Goal: Information Seeking & Learning: Learn about a topic

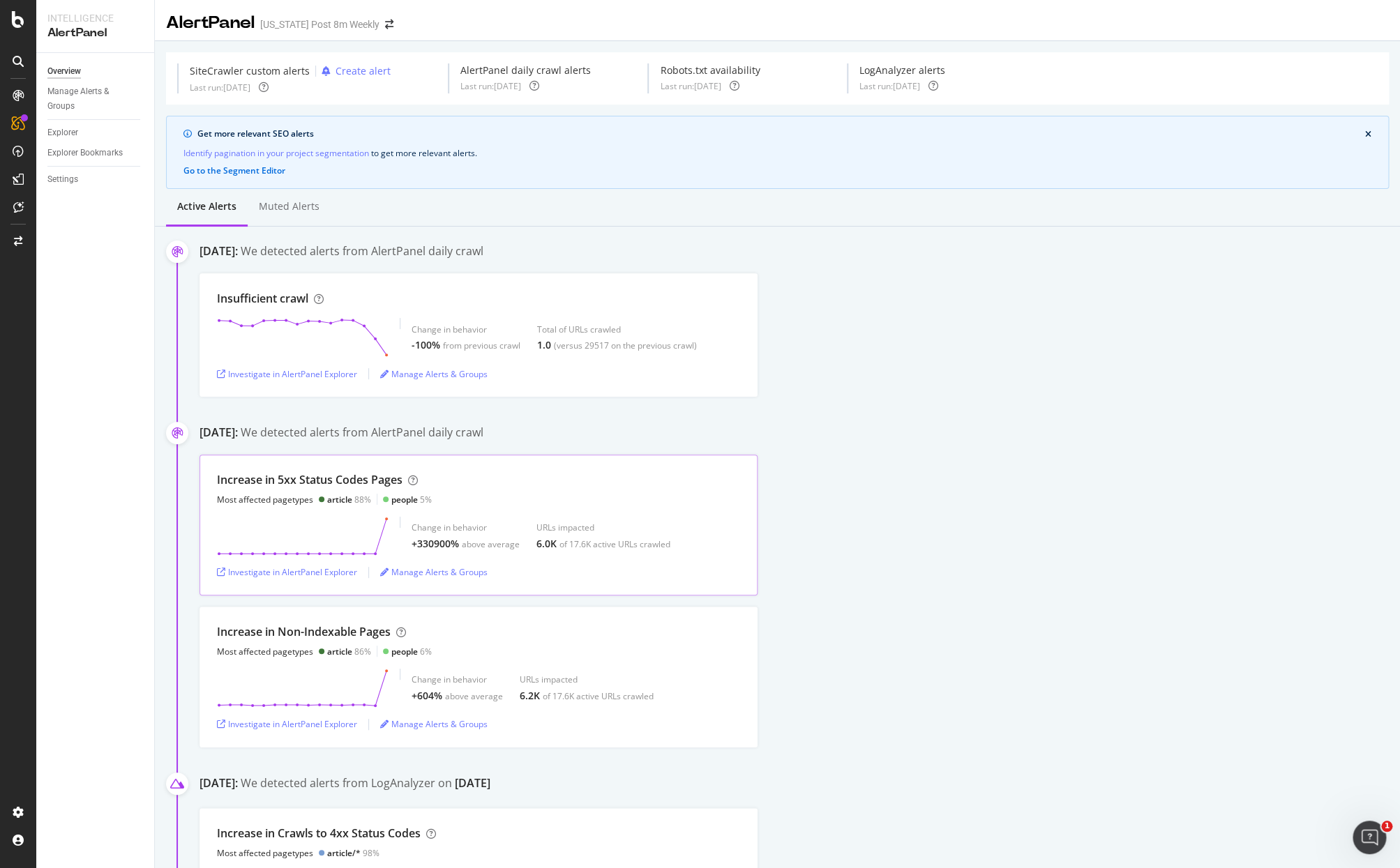
click at [321, 485] on div "Increase in 5xx Status Codes Pages" at bounding box center [310, 480] width 186 height 16
click at [315, 570] on div "Investigate in AlertPanel Explorer" at bounding box center [287, 572] width 140 height 12
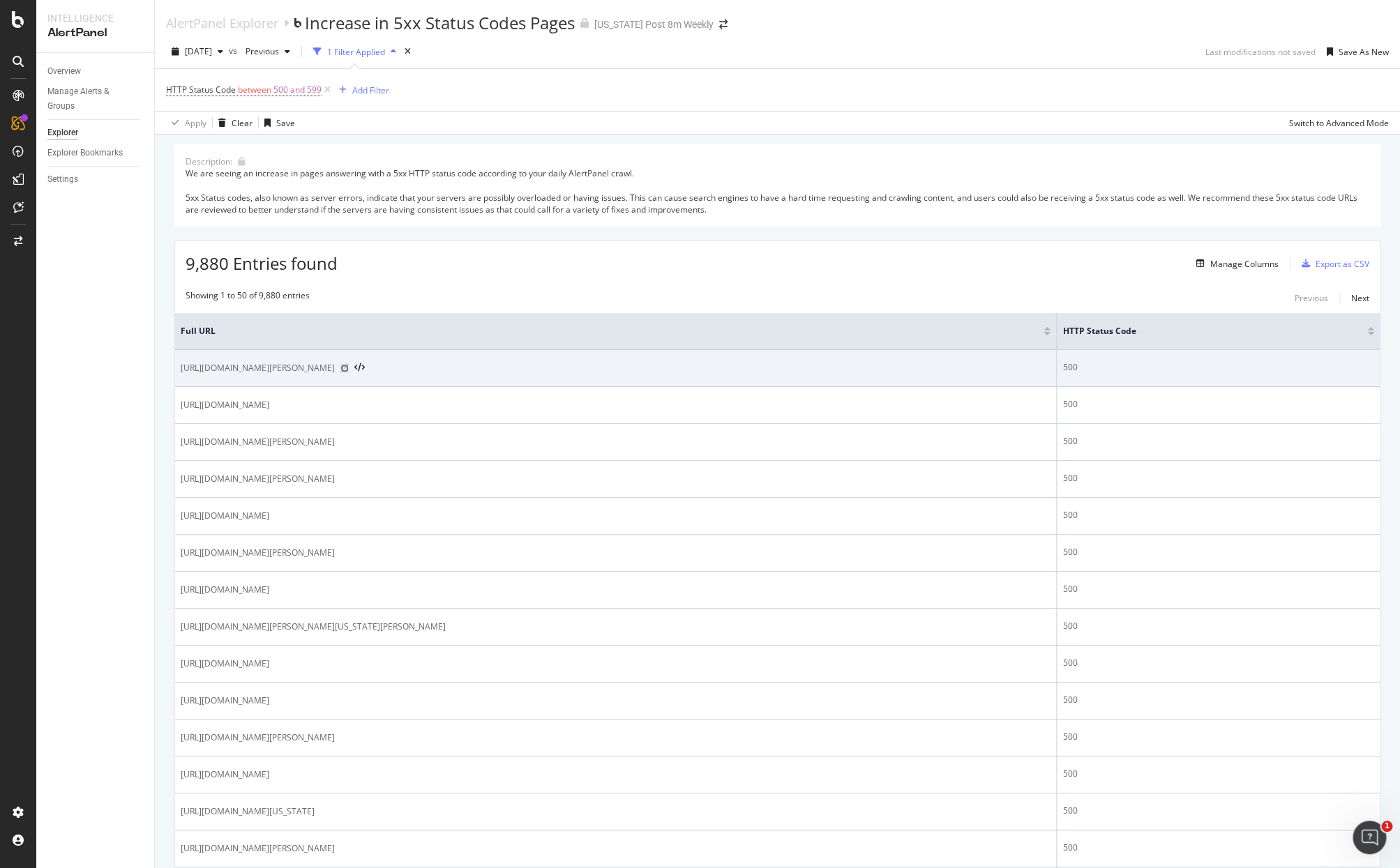
click at [349, 368] on icon at bounding box center [344, 368] width 8 height 8
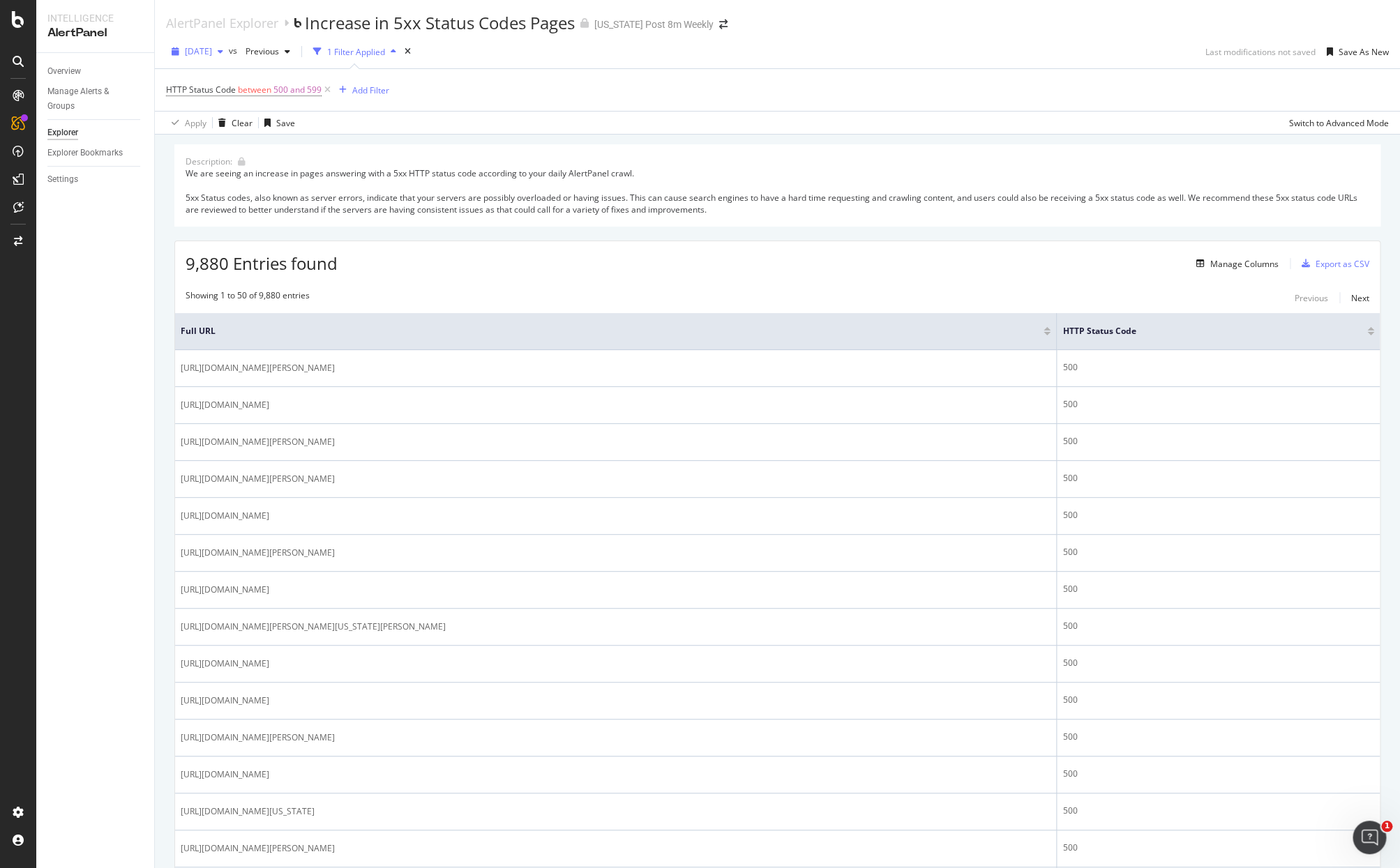
click at [228, 49] on div "button" at bounding box center [220, 51] width 17 height 8
click at [238, 75] on div "[DATE]" at bounding box center [229, 80] width 86 height 13
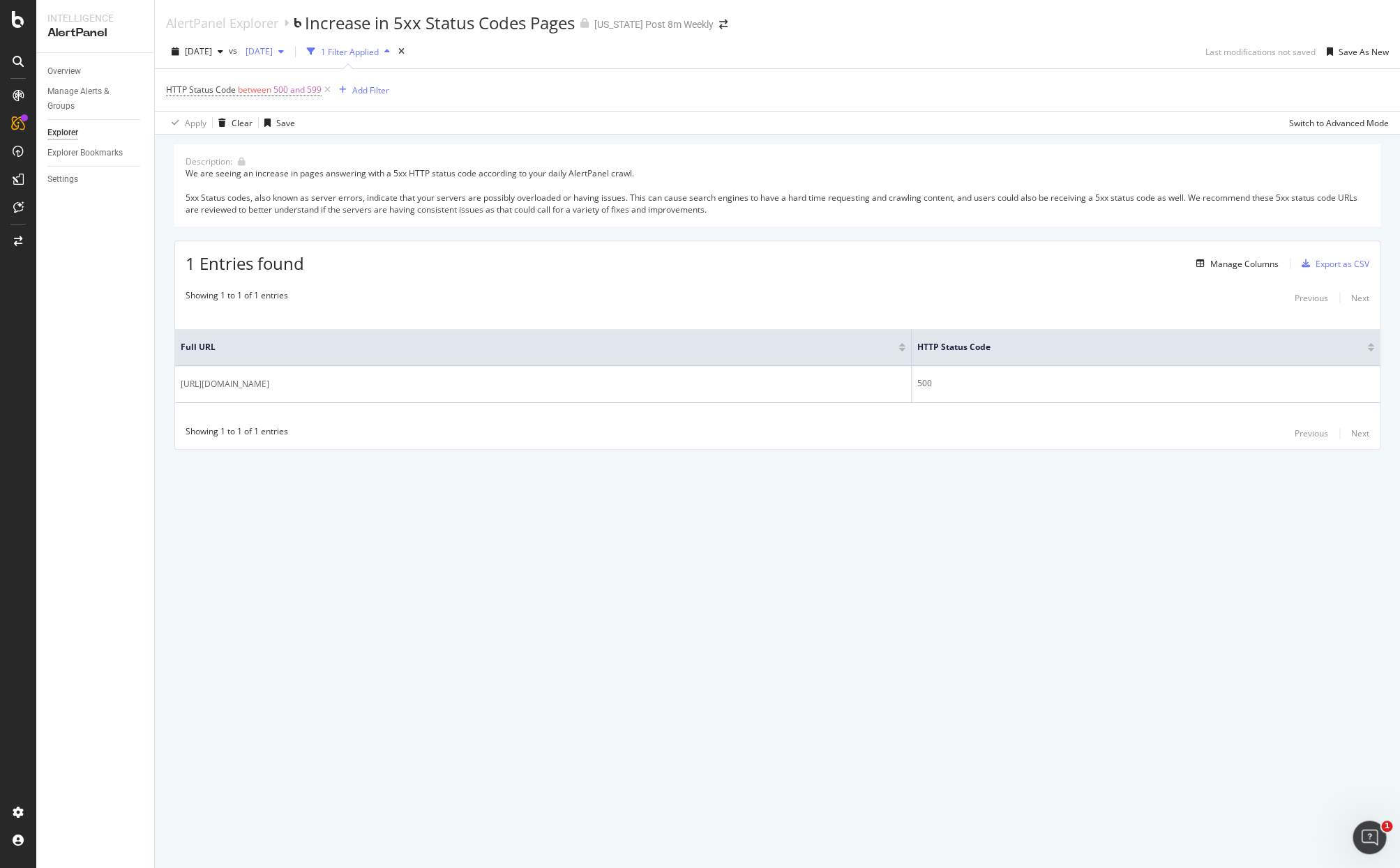
click at [290, 48] on div "button" at bounding box center [281, 51] width 17 height 8
click at [327, 75] on div "[DATE]" at bounding box center [308, 80] width 72 height 13
click at [228, 48] on div "button" at bounding box center [220, 51] width 17 height 8
click at [226, 102] on div "[DATE]" at bounding box center [223, 106] width 72 height 13
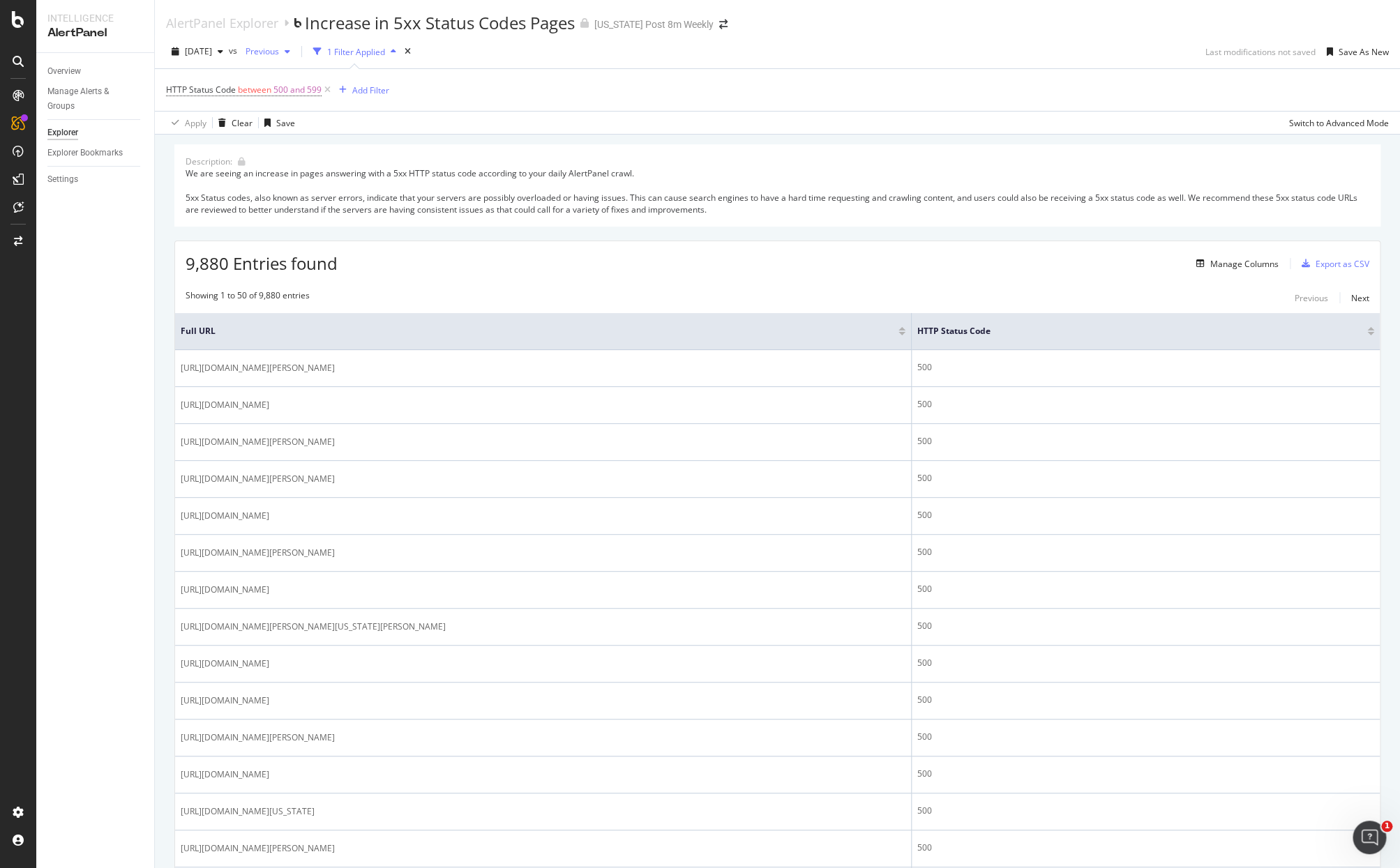
click at [296, 56] on div "button" at bounding box center [288, 51] width 17 height 8
click at [522, 63] on div "[DATE] vs Previous 1 Filter Applied Last modifications not saved Save As New" at bounding box center [777, 55] width 1245 height 28
click at [79, 186] on div "AlertPanel" at bounding box center [74, 182] width 45 height 14
